Goal: Transaction & Acquisition: Purchase product/service

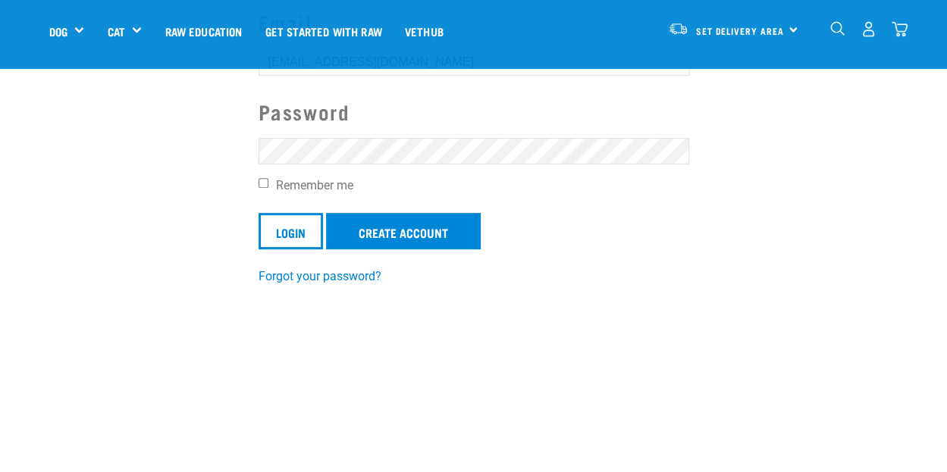
scroll to position [198, 0]
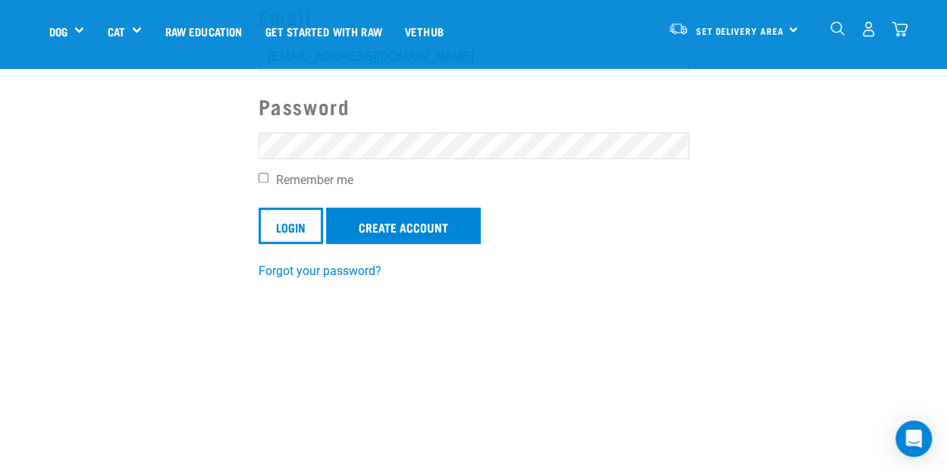
click at [261, 177] on input "Remember me" at bounding box center [263, 178] width 10 height 10
checkbox input "true"
click at [279, 211] on input "Login" at bounding box center [290, 226] width 64 height 36
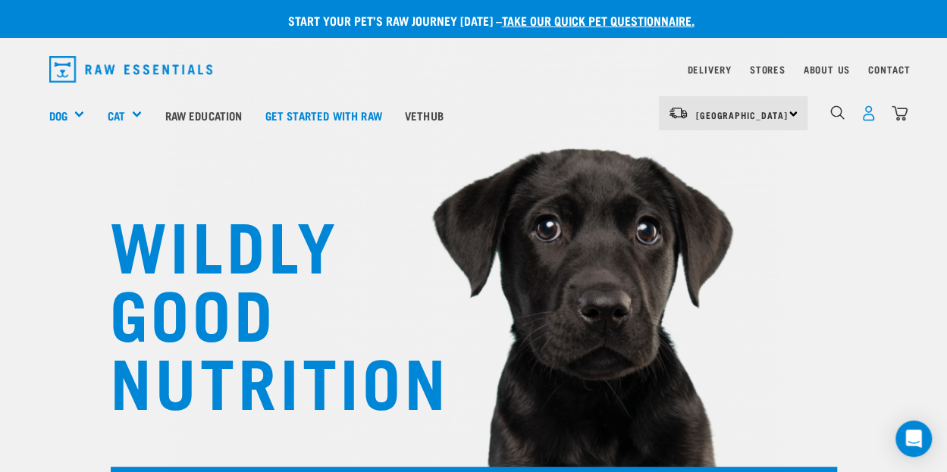
click at [869, 115] on img "dropdown navigation" at bounding box center [868, 113] width 16 height 16
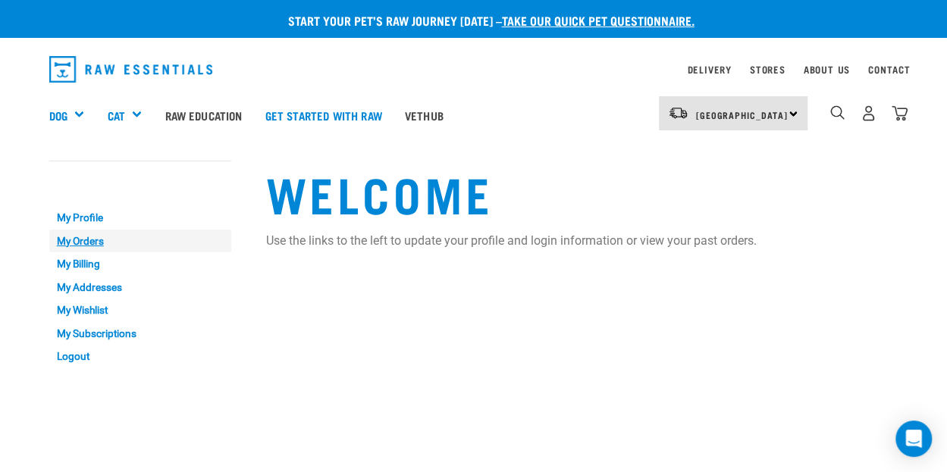
click at [74, 239] on link "My Orders" at bounding box center [140, 241] width 182 height 23
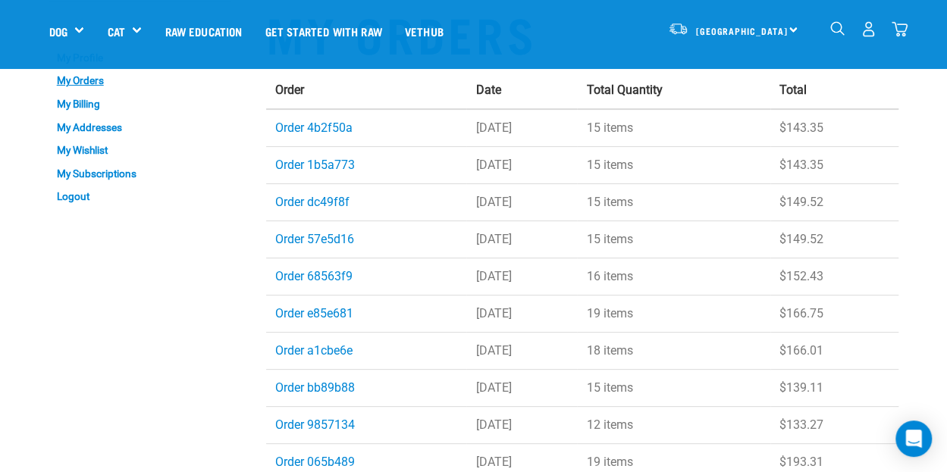
scroll to position [53, 0]
click at [313, 130] on link "Order 4b2f50a" at bounding box center [313, 127] width 77 height 14
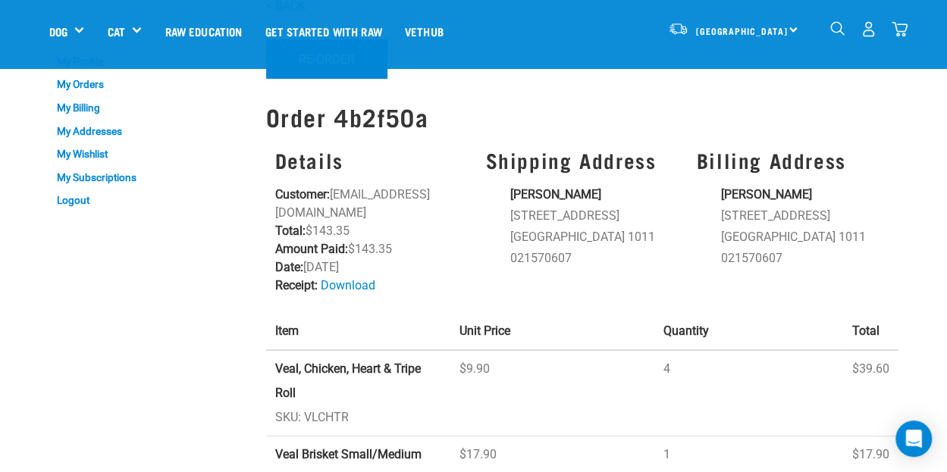
scroll to position [39, 0]
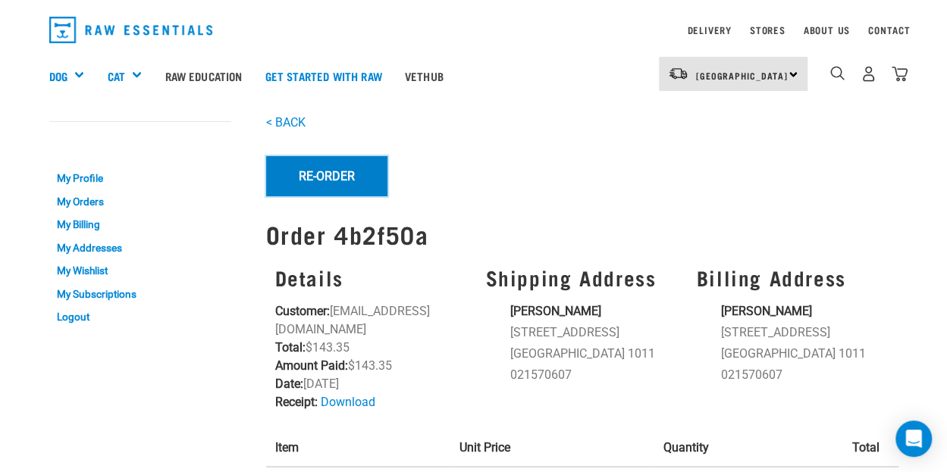
click at [324, 172] on button "Re-Order" at bounding box center [326, 175] width 121 height 39
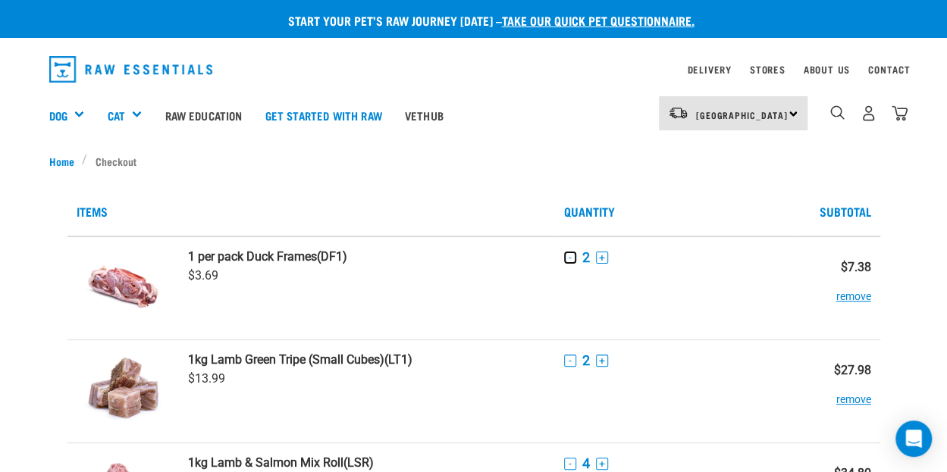
click at [567, 255] on button "-" at bounding box center [570, 258] width 12 height 12
click at [566, 361] on button "-" at bounding box center [570, 361] width 12 height 12
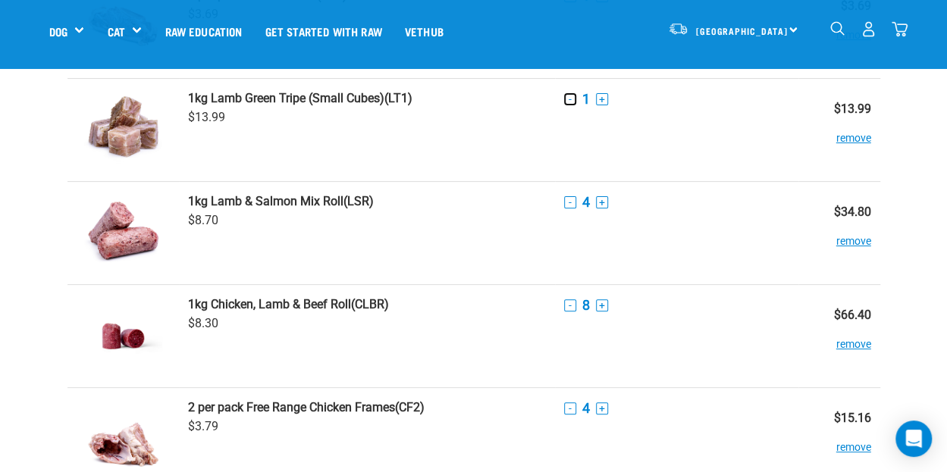
scroll to position [155, 0]
click at [570, 201] on button "-" at bounding box center [570, 202] width 12 height 12
click at [568, 300] on button "-" at bounding box center [570, 305] width 12 height 12
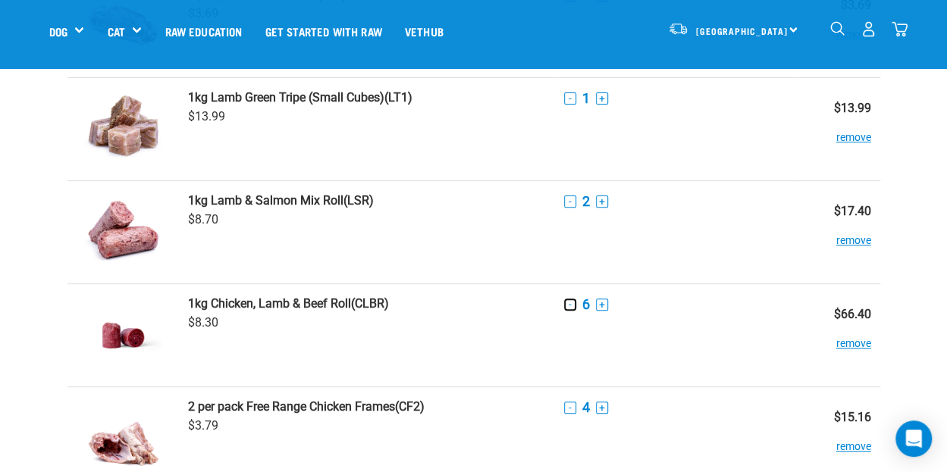
click at [568, 300] on button "-" at bounding box center [570, 305] width 12 height 12
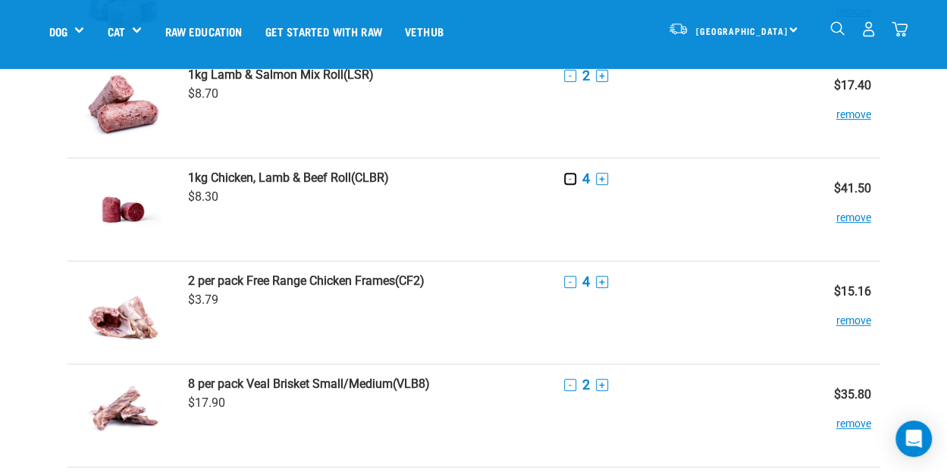
scroll to position [286, 0]
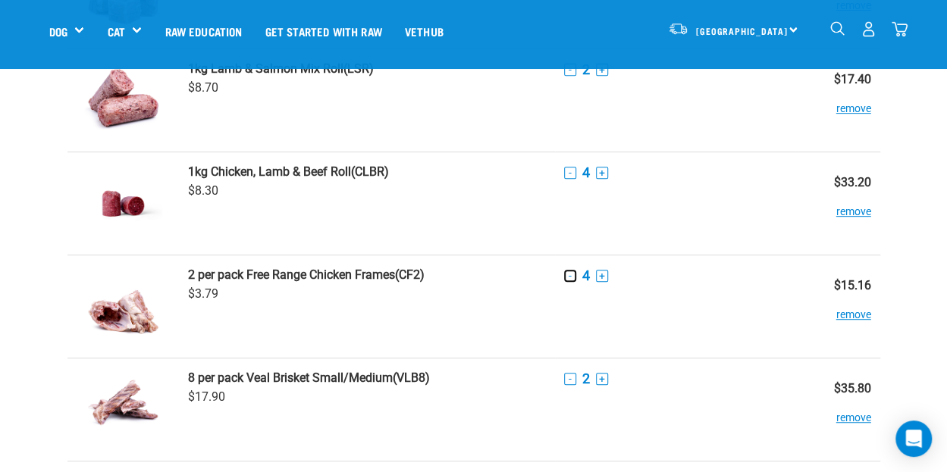
click at [565, 275] on button "-" at bounding box center [570, 276] width 12 height 12
click at [568, 379] on button "-" at bounding box center [570, 379] width 12 height 12
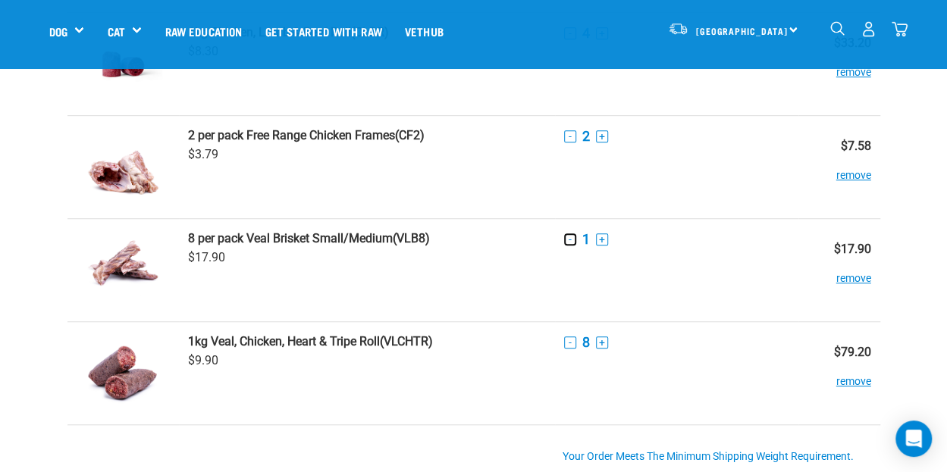
scroll to position [431, 0]
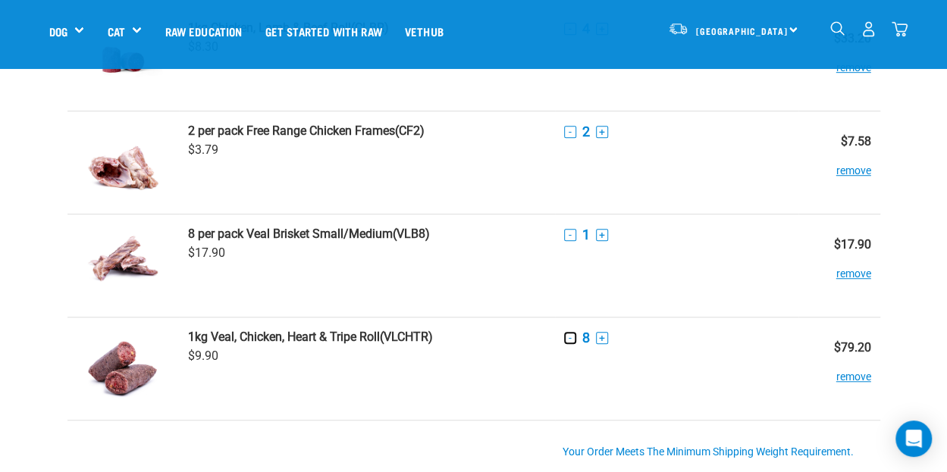
click at [570, 338] on button "-" at bounding box center [570, 338] width 12 height 12
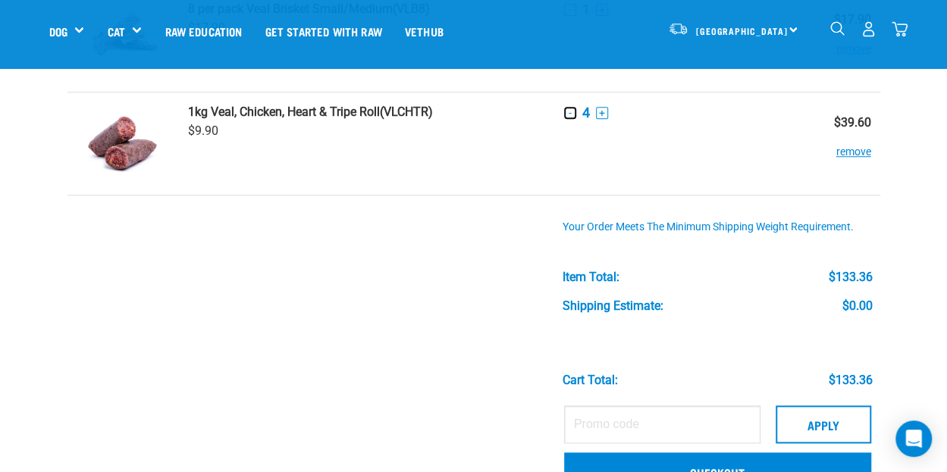
scroll to position [744, 0]
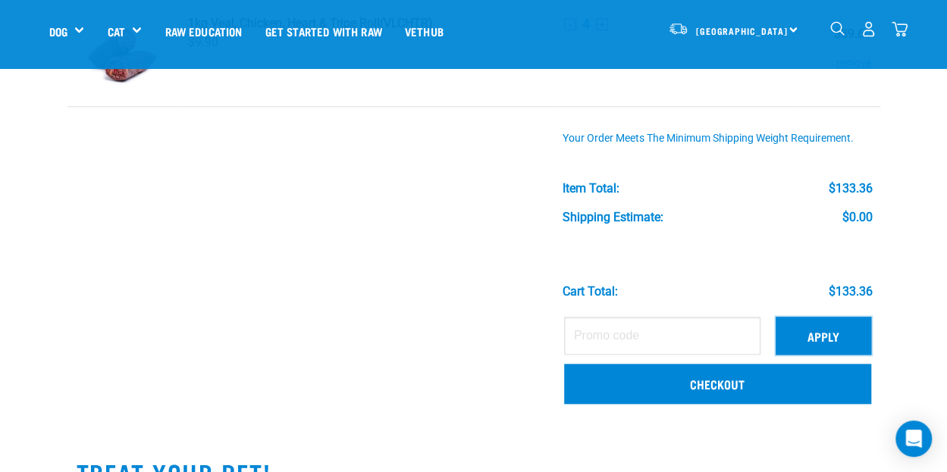
click at [822, 319] on button "Apply" at bounding box center [822, 336] width 95 height 38
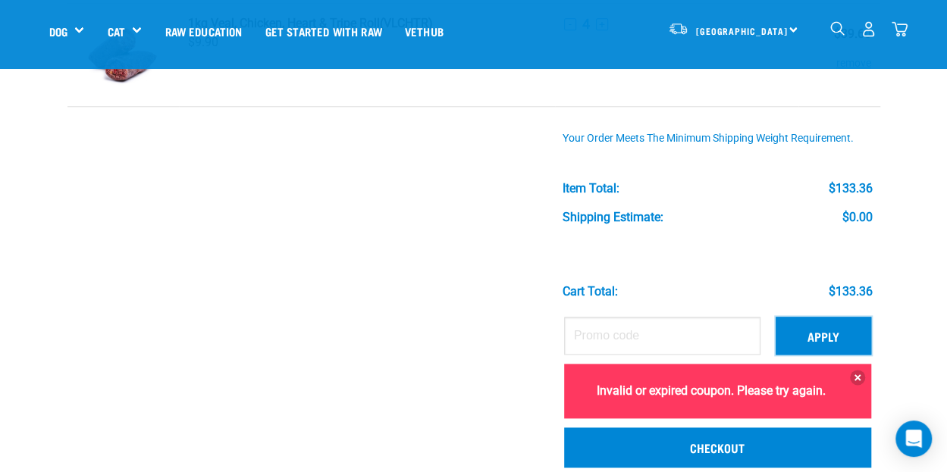
scroll to position [867, 0]
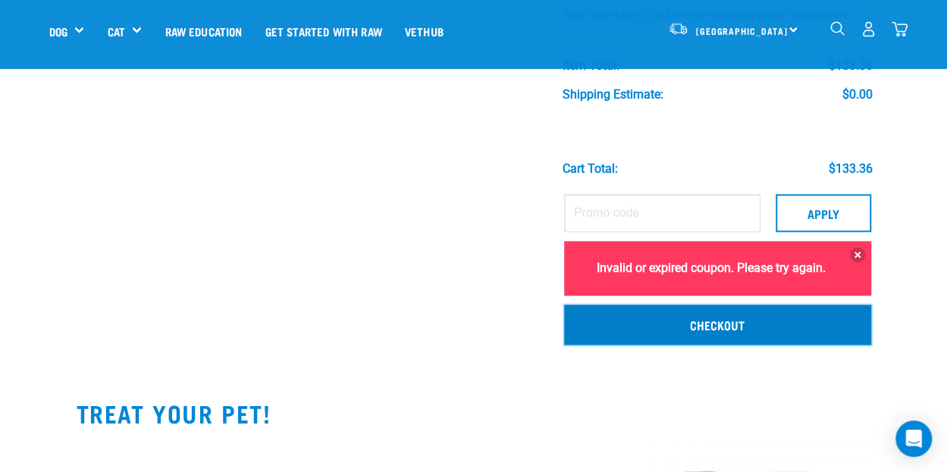
click at [769, 324] on link "Checkout" at bounding box center [717, 324] width 307 height 39
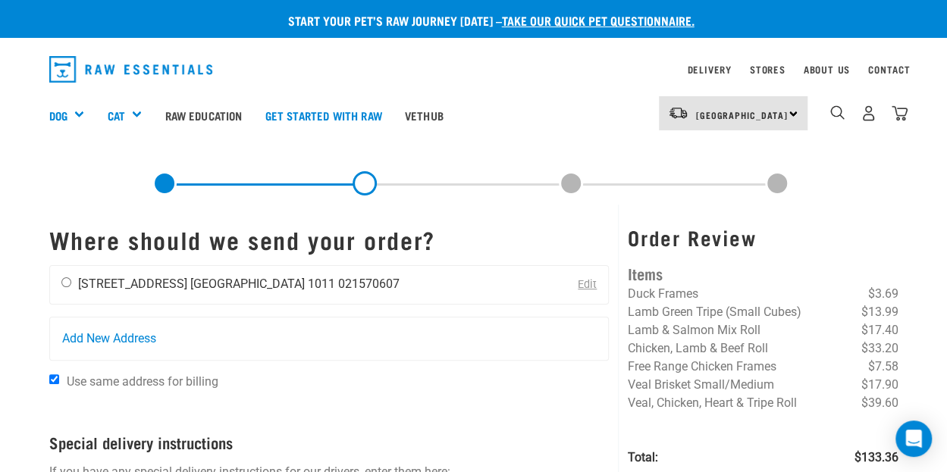
click at [70, 278] on div "Matthew Olde 3 Herne Bay Road Auckland 1011 021570607" at bounding box center [230, 285] width 361 height 38
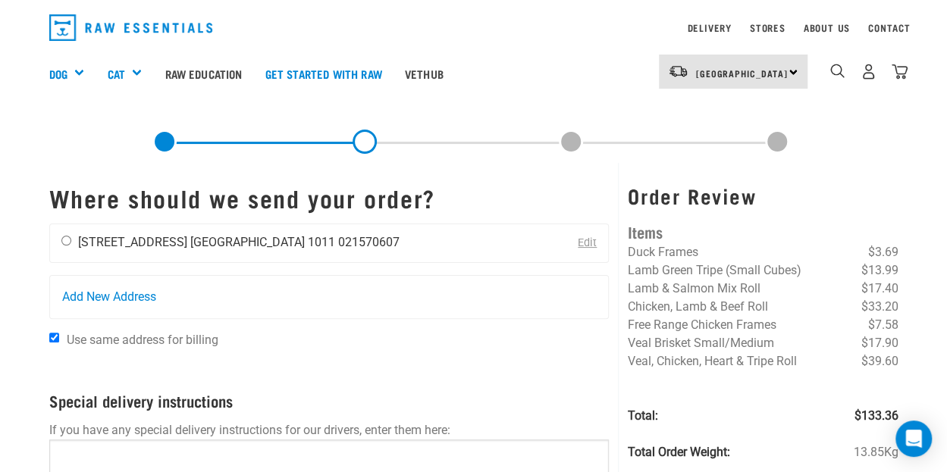
scroll to position [42, 0]
click at [115, 236] on li "[STREET_ADDRESS]" at bounding box center [132, 241] width 109 height 14
click at [65, 238] on input "radio" at bounding box center [66, 240] width 10 height 10
radio input "true"
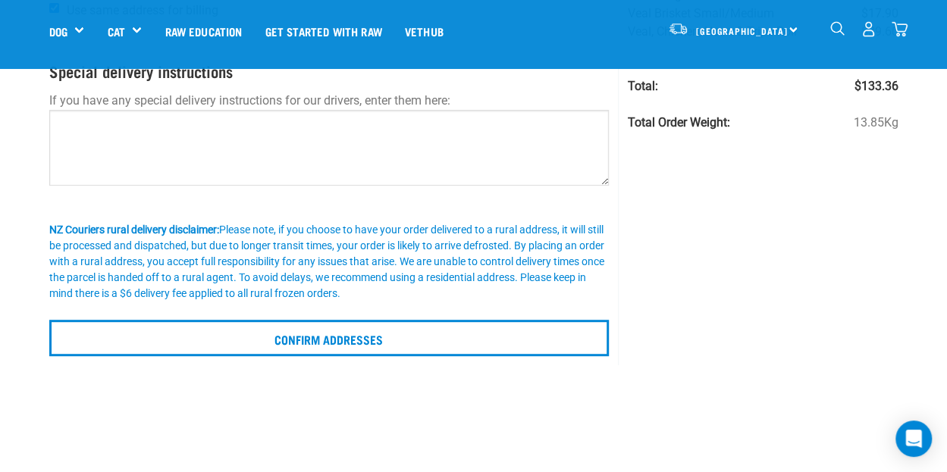
scroll to position [320, 0]
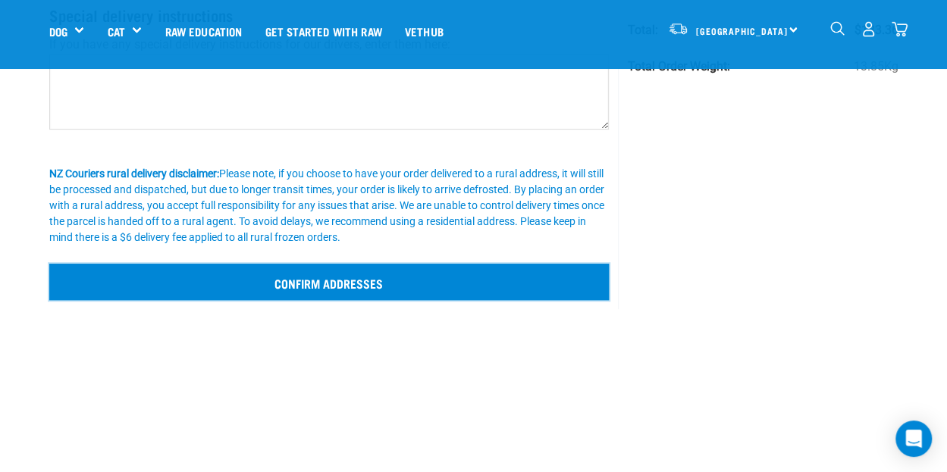
click at [268, 271] on input "Confirm addresses" at bounding box center [329, 282] width 560 height 36
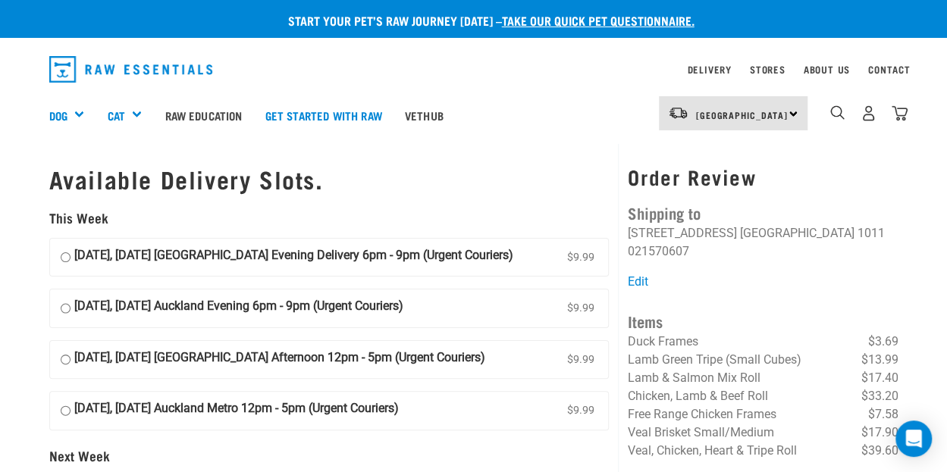
click at [327, 255] on strong "[DATE], [DATE] [GEOGRAPHIC_DATA] Evening Delivery 6pm - 9pm (Urgent Couriers)" at bounding box center [293, 257] width 439 height 23
click at [70, 255] on input "[DATE], [DATE] Auckland Evening Delivery 6pm - 9pm (Urgent Couriers) $9.99" at bounding box center [66, 257] width 10 height 23
radio input "true"
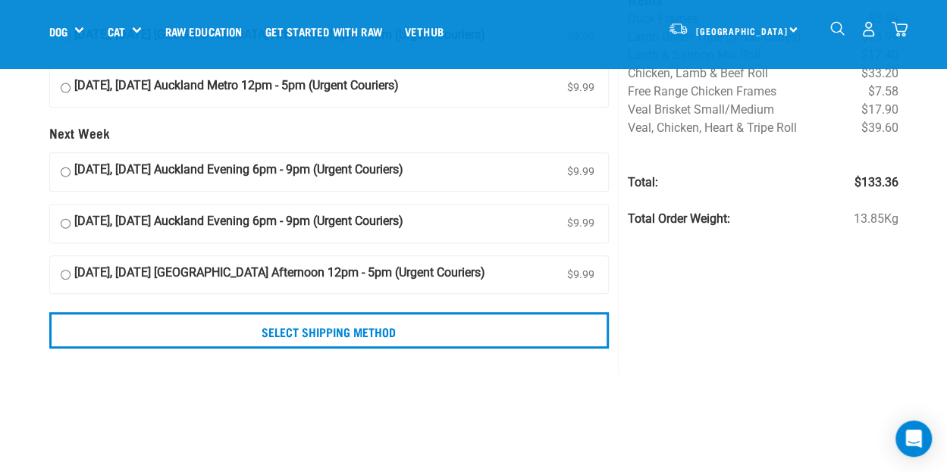
scroll to position [216, 0]
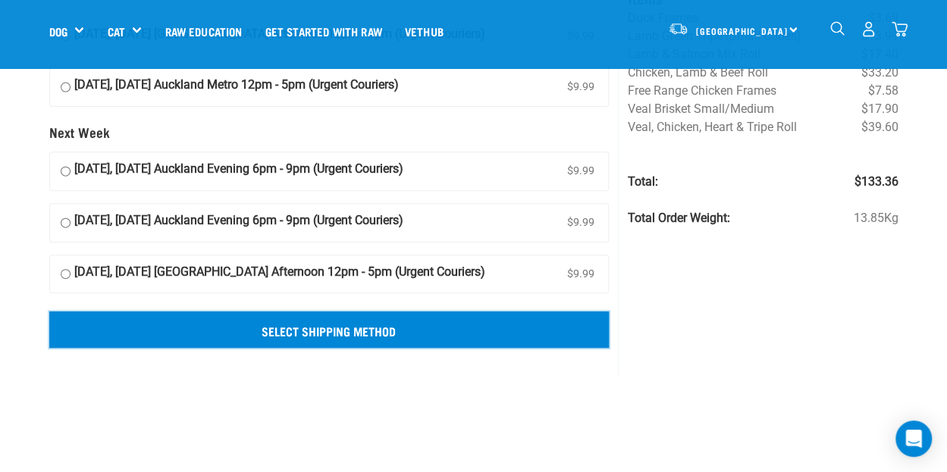
click at [321, 330] on input "Select Shipping Method" at bounding box center [329, 330] width 560 height 36
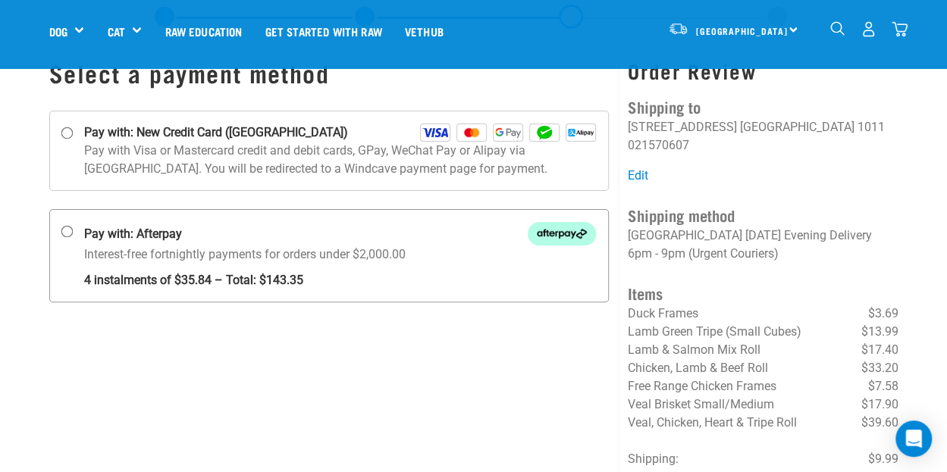
scroll to position [60, 0]
click at [105, 133] on strong "Pay with: New Credit Card ([GEOGRAPHIC_DATA])" at bounding box center [216, 132] width 264 height 18
click at [73, 133] on input "Pay with: New Credit Card ([GEOGRAPHIC_DATA])" at bounding box center [67, 133] width 12 height 12
radio input "true"
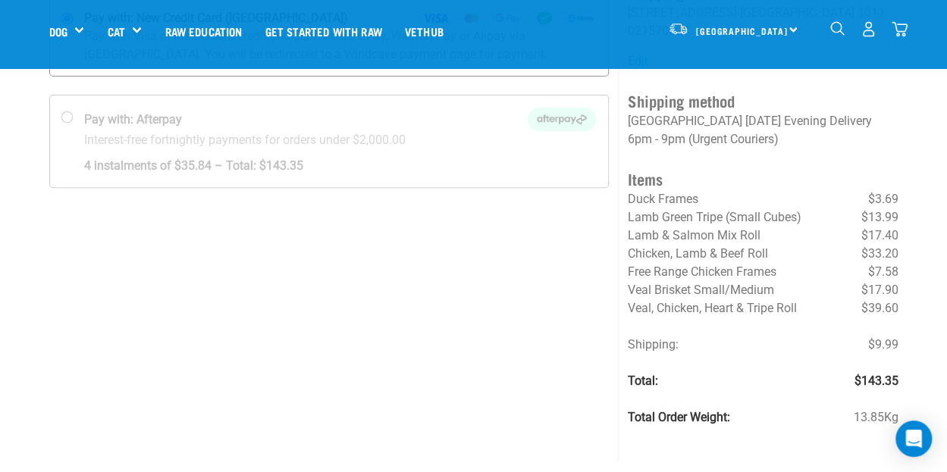
scroll to position [262, 0]
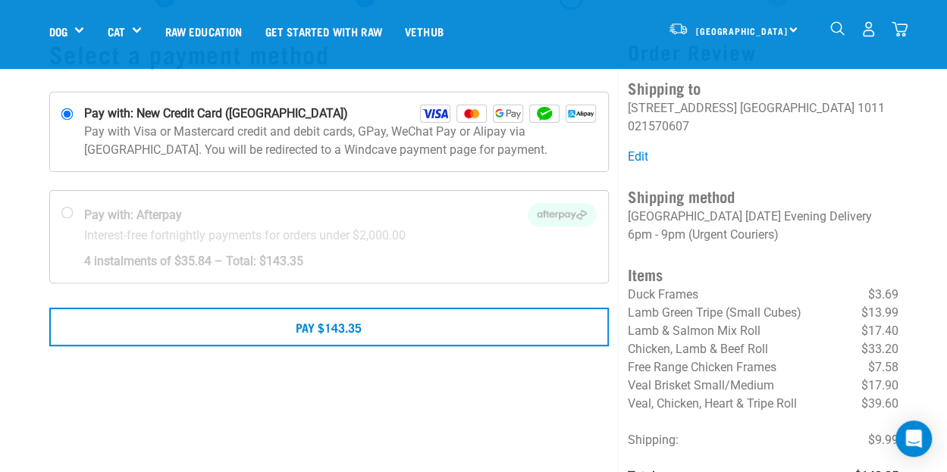
scroll to position [82, 0]
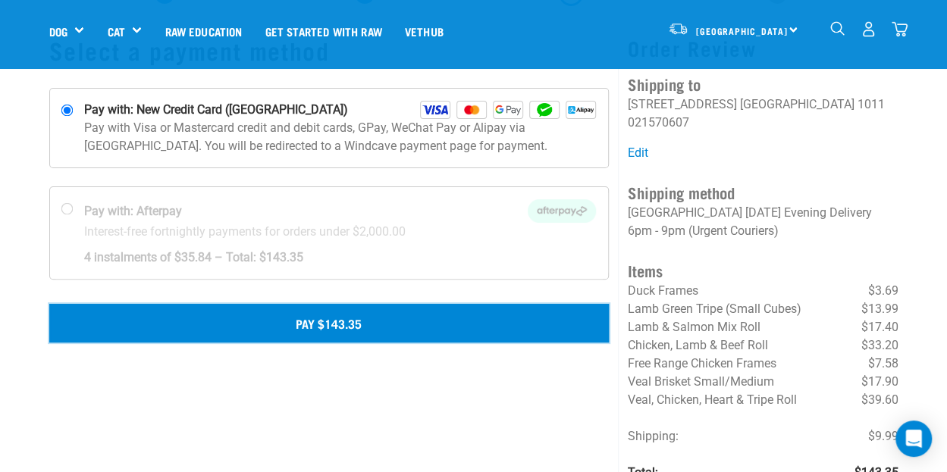
click at [293, 318] on button "Pay $143.35" at bounding box center [329, 323] width 560 height 38
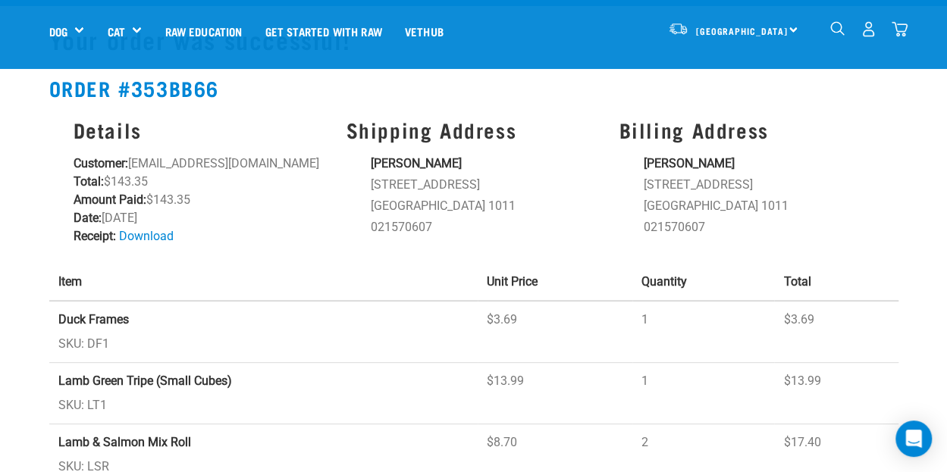
scroll to position [28, 0]
